Goal: Check status

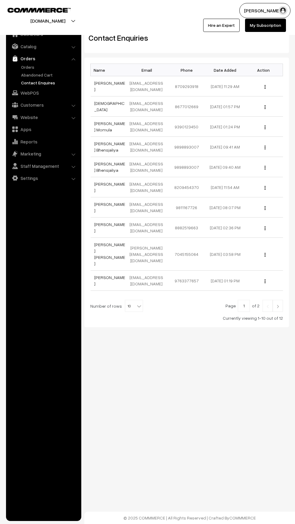
click at [20, 62] on link "Orders" at bounding box center [44, 58] width 72 height 11
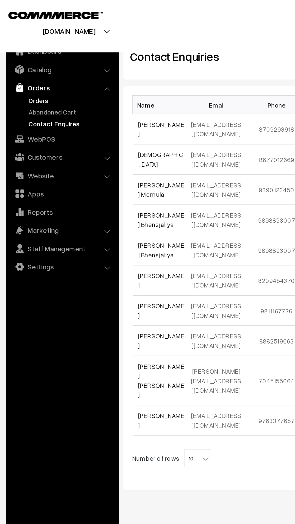
click at [22, 66] on link "Orders" at bounding box center [50, 67] width 60 height 6
click at [176, 146] on td "9898893007" at bounding box center [187, 147] width 39 height 20
click at [24, 64] on link "Orders" at bounding box center [50, 67] width 60 height 6
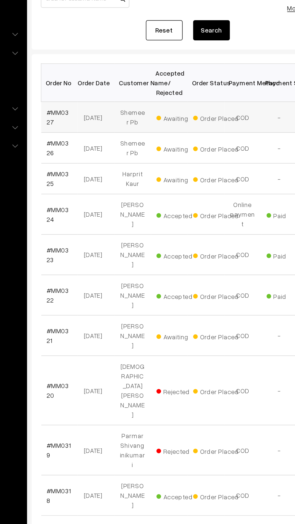
click at [161, 158] on td "Shemeer Pb" at bounding box center [151, 160] width 24 height 20
click at [101, 159] on link "#MM0327" at bounding box center [101, 159] width 15 height 11
